Goal: Information Seeking & Learning: Learn about a topic

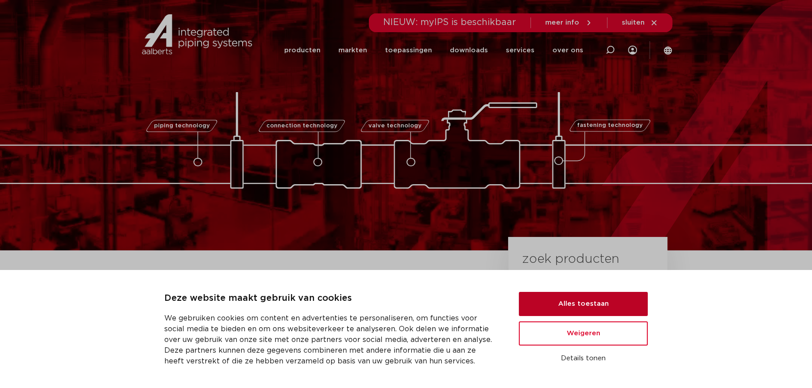
click at [614, 299] on button "Alles toestaan" at bounding box center [583, 304] width 129 height 24
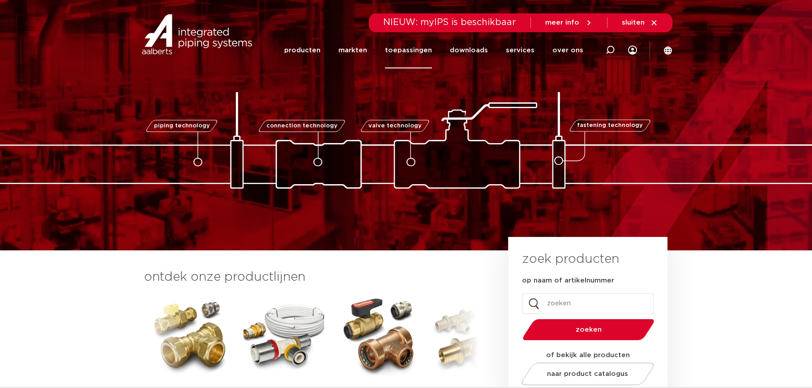
click at [413, 51] on link "toepassingen" at bounding box center [408, 50] width 47 height 36
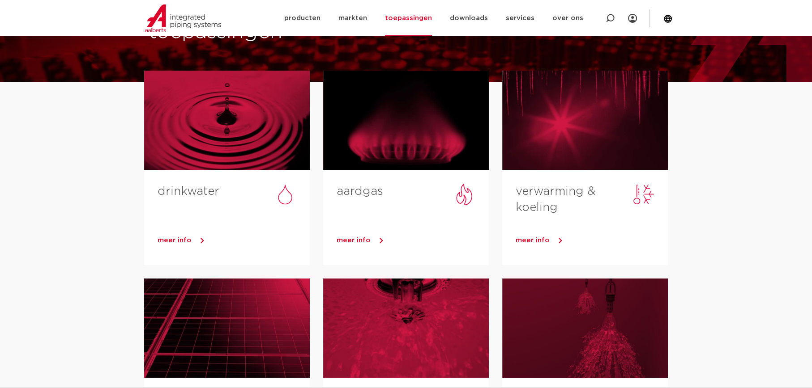
scroll to position [61, 0]
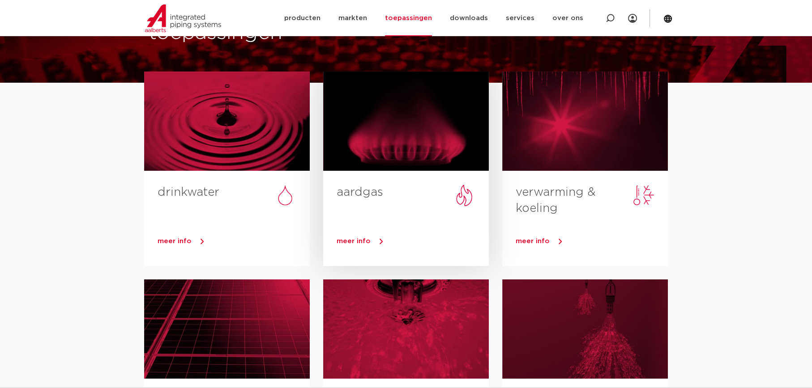
click at [362, 238] on span "meer info" at bounding box center [354, 241] width 34 height 7
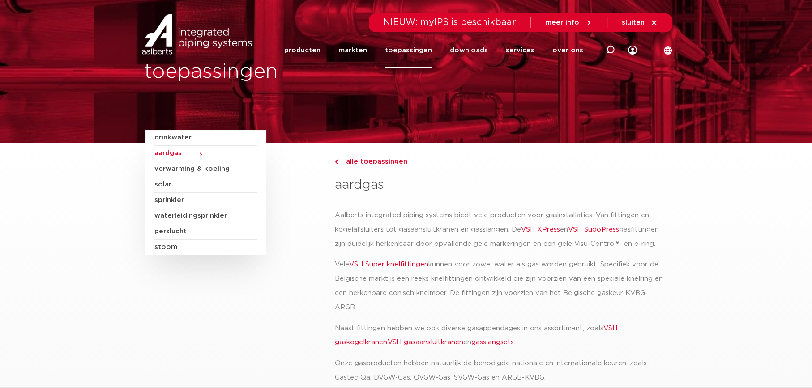
click at [426, 53] on link "toepassingen" at bounding box center [408, 50] width 47 height 36
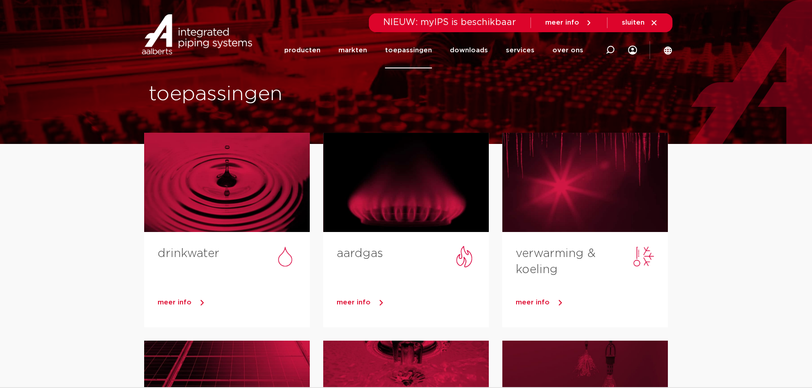
click at [425, 54] on link "toepassingen" at bounding box center [408, 50] width 47 height 36
click at [190, 299] on link "meer info" at bounding box center [234, 302] width 152 height 13
